Goal: Browse casually

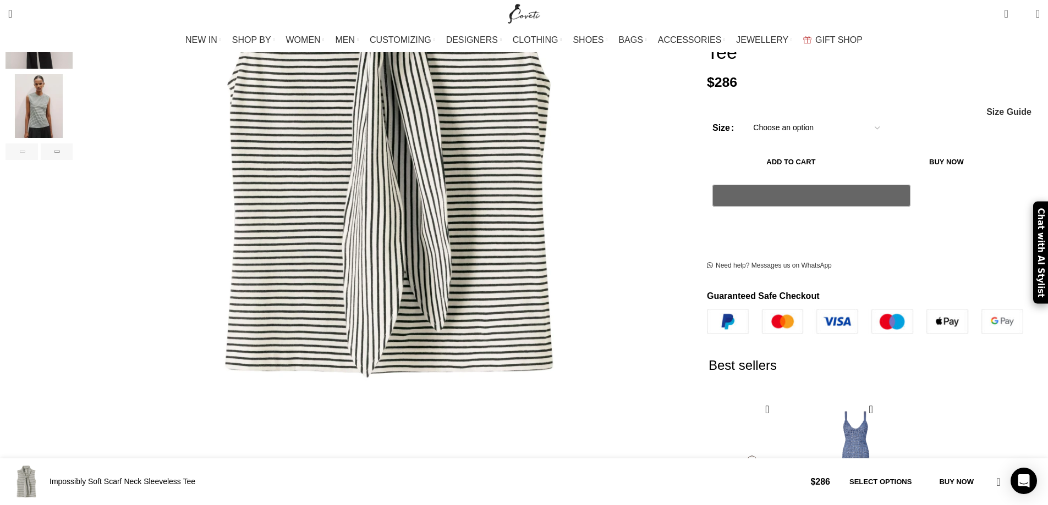
scroll to position [147, 0]
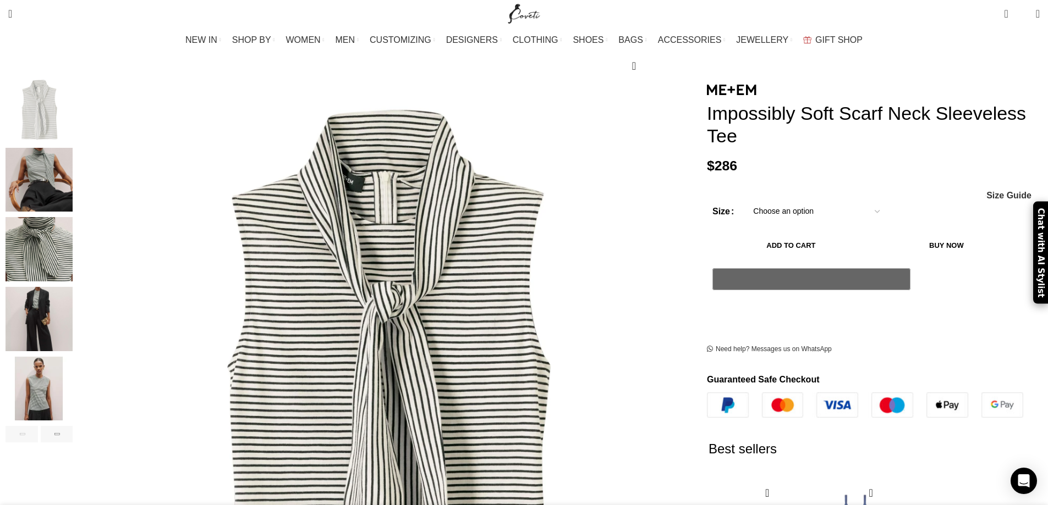
click at [73, 235] on img "3 / 7" at bounding box center [38, 249] width 67 height 64
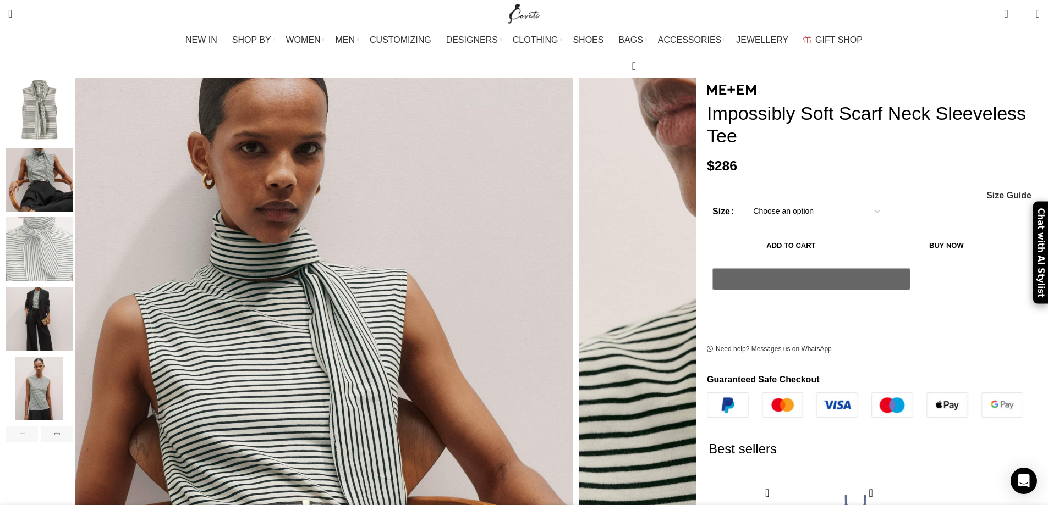
click at [262, 178] on div "Click to enlarge" at bounding box center [348, 508] width 687 height 861
click at [73, 179] on img "2 / 7" at bounding box center [38, 180] width 67 height 64
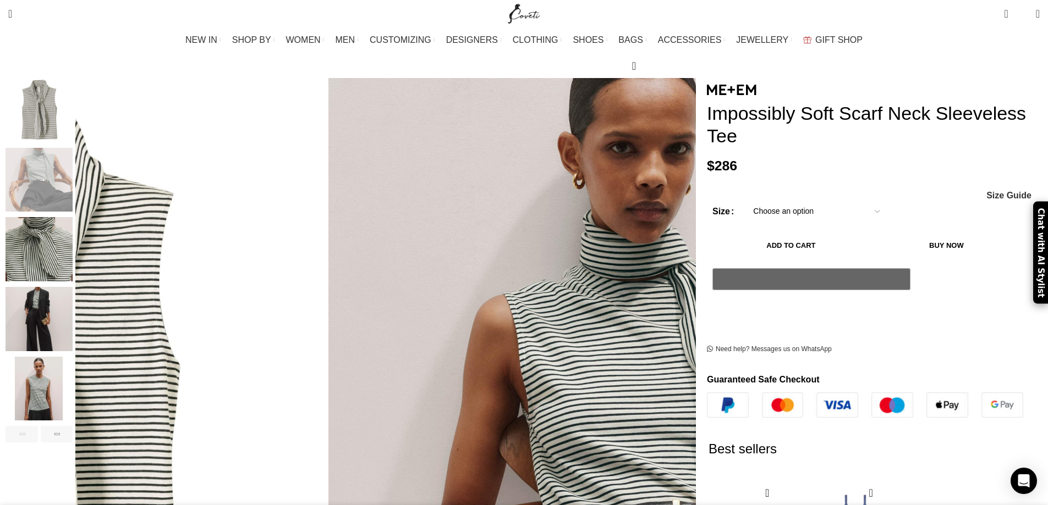
scroll to position [0, 116]
click at [73, 229] on img "3 / 7" at bounding box center [38, 249] width 67 height 64
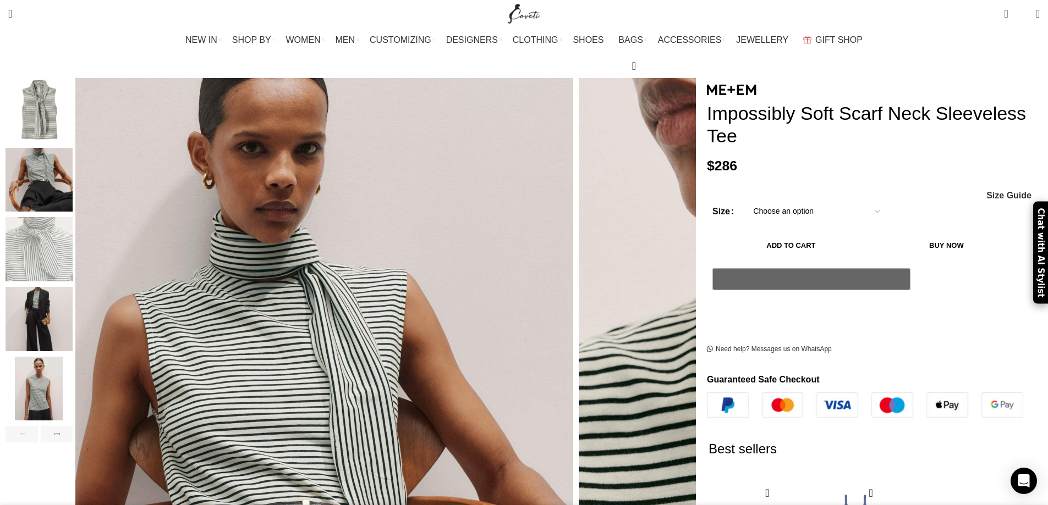
scroll to position [0, 232]
click at [73, 316] on img "4 / 7" at bounding box center [38, 319] width 67 height 64
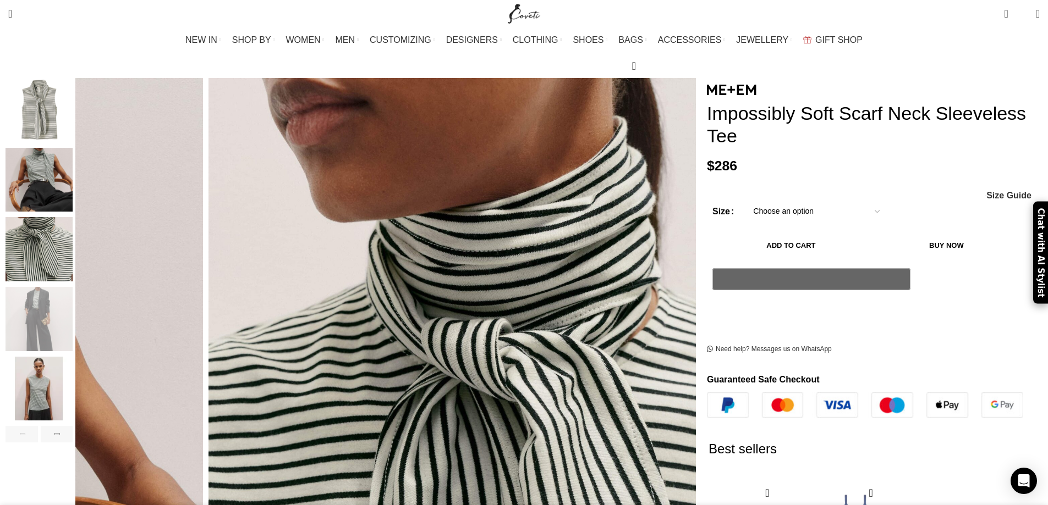
click at [73, 364] on img "5 / 7" at bounding box center [38, 389] width 67 height 64
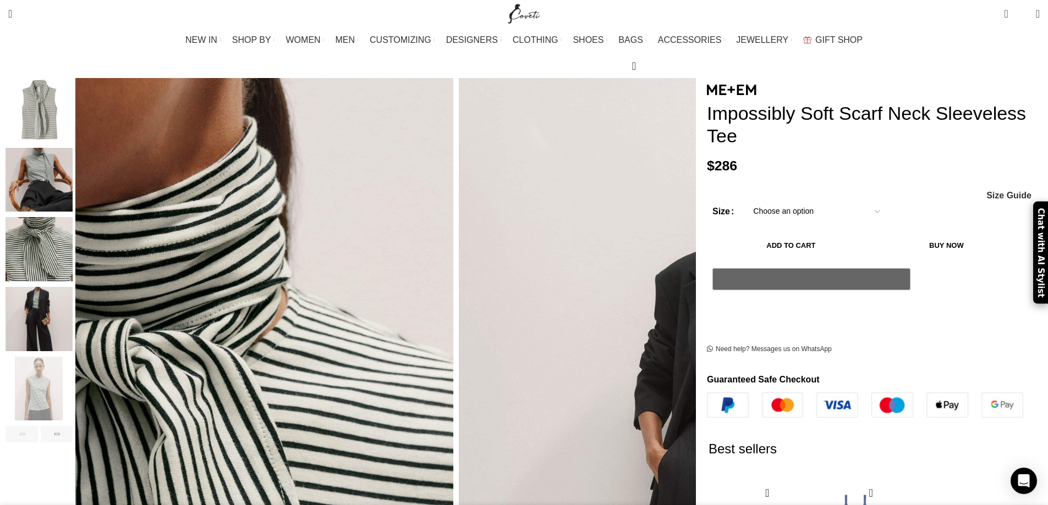
click at [73, 288] on img "4 / 7" at bounding box center [38, 319] width 67 height 64
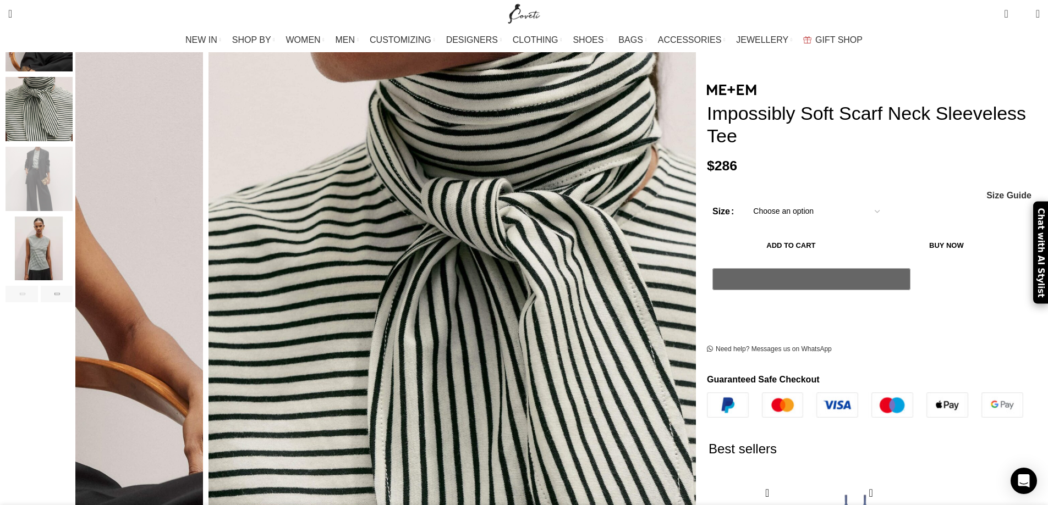
scroll to position [293, 0]
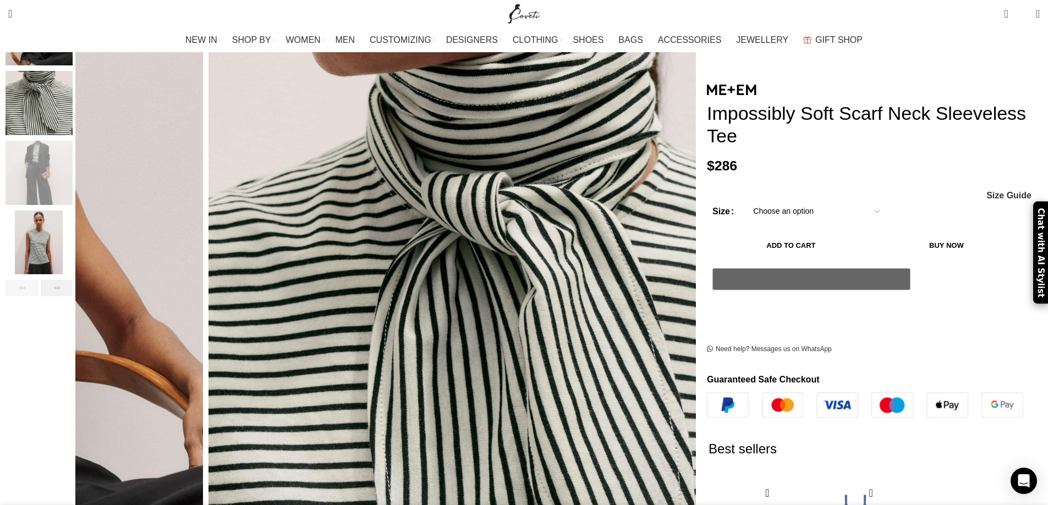
click at [73, 280] on div "Next slide" at bounding box center [57, 288] width 32 height 16
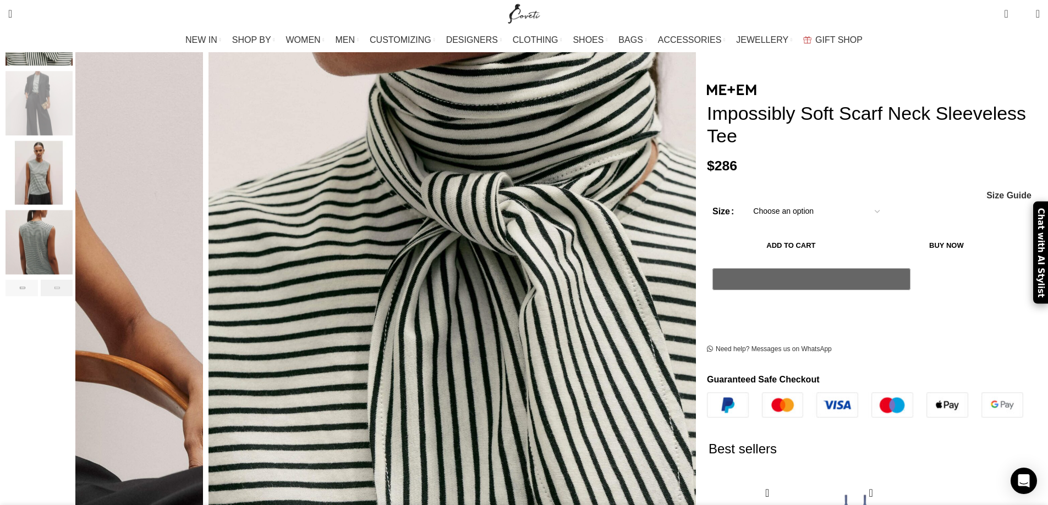
click at [73, 280] on div "Next slide" at bounding box center [57, 288] width 32 height 16
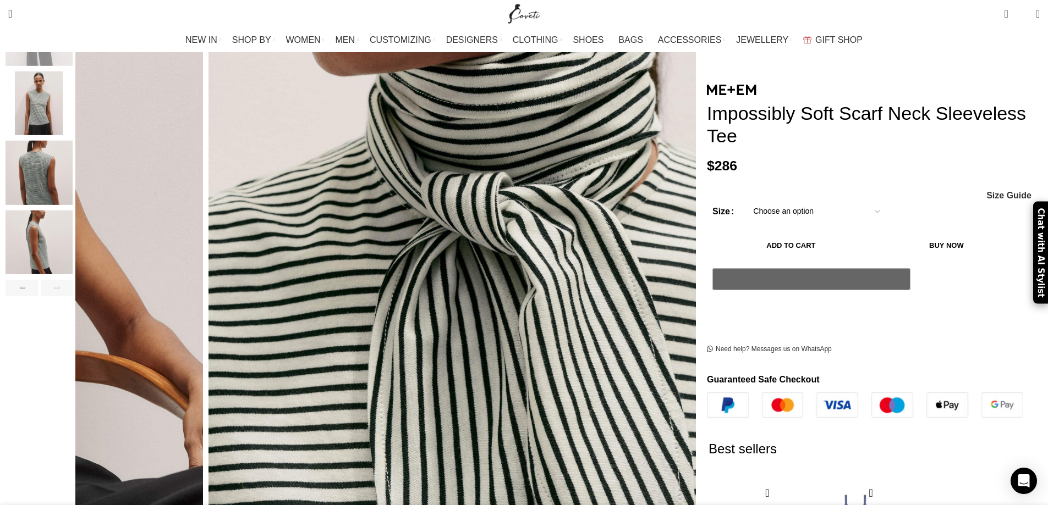
click at [73, 280] on div "Next slide" at bounding box center [57, 288] width 32 height 16
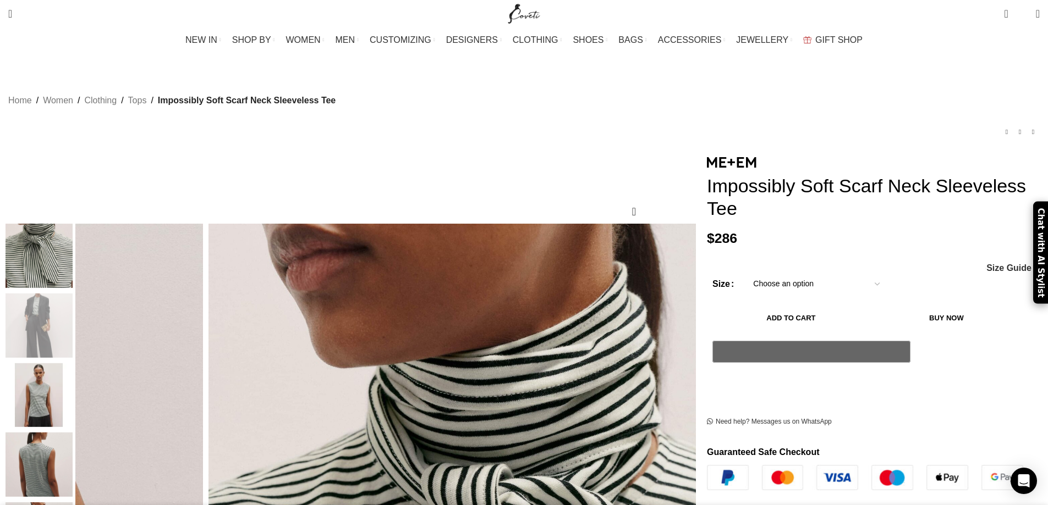
scroll to position [0, 348]
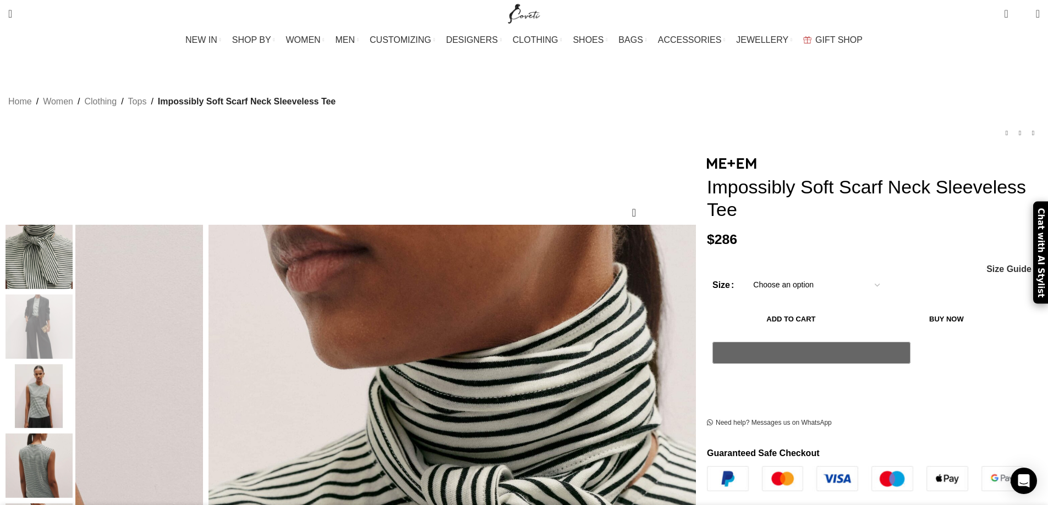
click at [527, 18] on img "Site logo" at bounding box center [523, 13] width 37 height 27
